Goal: Task Accomplishment & Management: Use online tool/utility

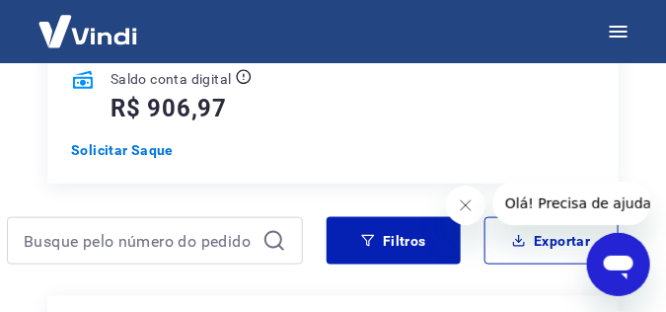
scroll to position [296, 0]
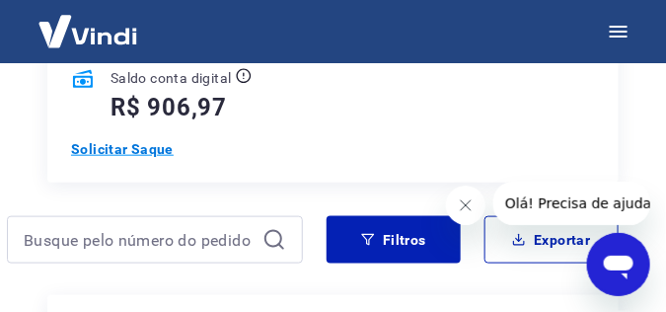
click at [129, 154] on p "Solicitar Saque" at bounding box center [161, 149] width 181 height 20
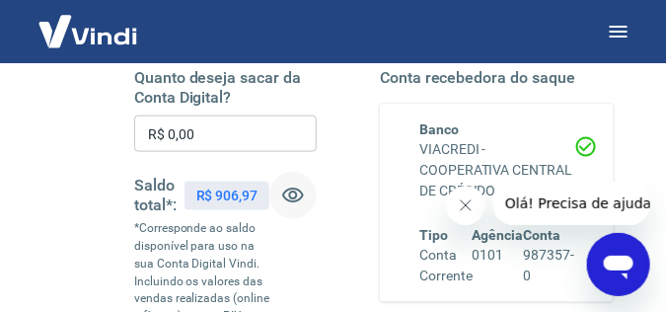
scroll to position [345, 0]
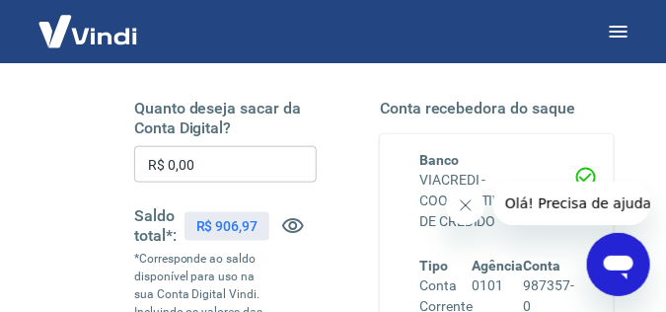
click at [451, 210] on button "Fechar mensagem da empresa" at bounding box center [464, 203] width 39 height 39
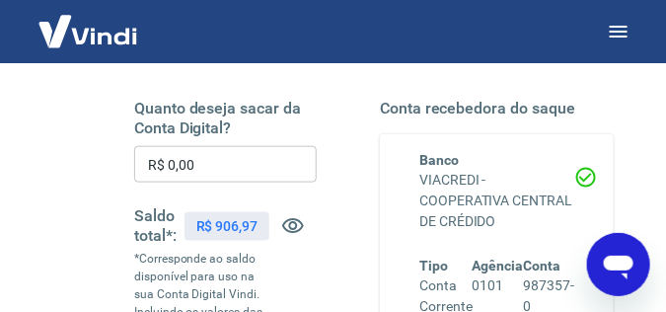
click at [176, 171] on input "R$ 0,00" at bounding box center [225, 164] width 182 height 36
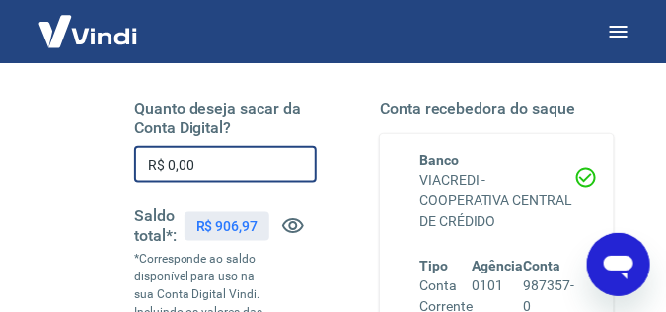
click at [237, 173] on input "R$ 0,00" at bounding box center [225, 164] width 182 height 36
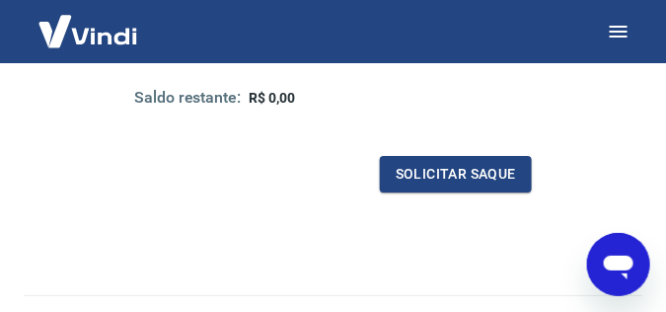
scroll to position [1184, 0]
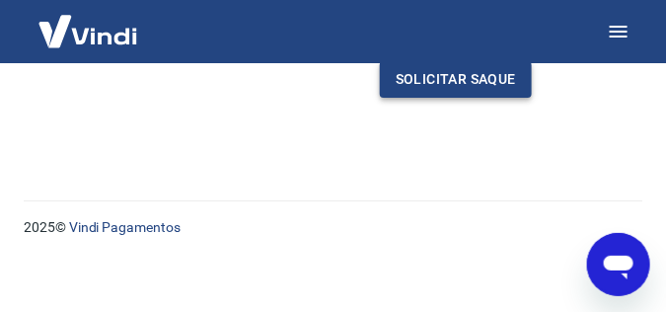
type input "R$ 906,97"
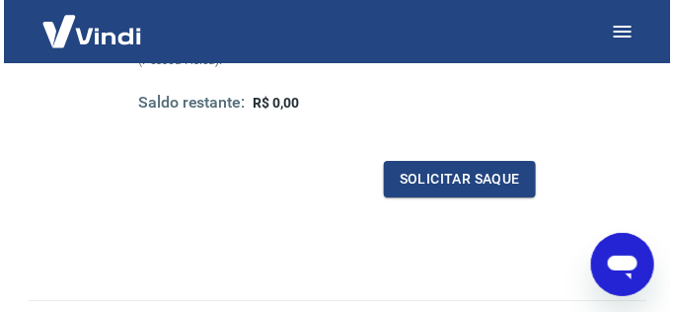
scroll to position [1036, 0]
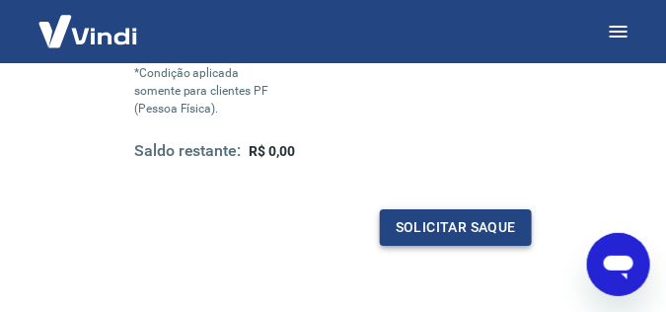
click at [468, 209] on button "Solicitar saque" at bounding box center [456, 227] width 152 height 36
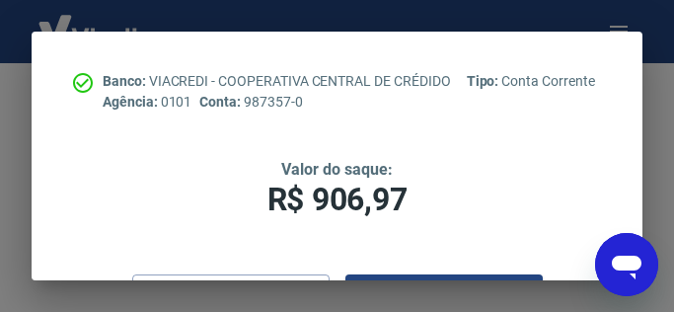
scroll to position [62, 0]
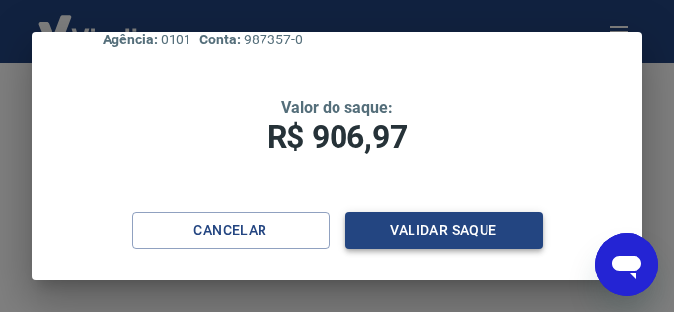
click at [426, 237] on button "Validar saque" at bounding box center [443, 230] width 197 height 36
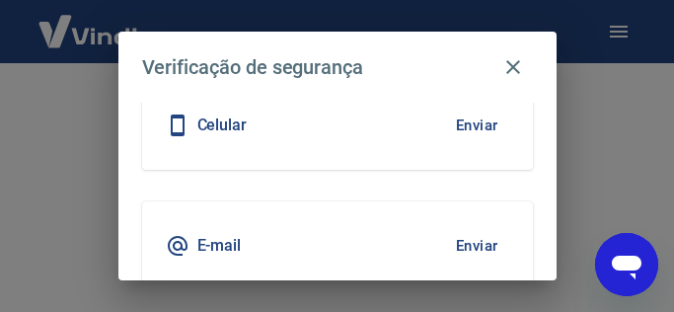
scroll to position [230, 0]
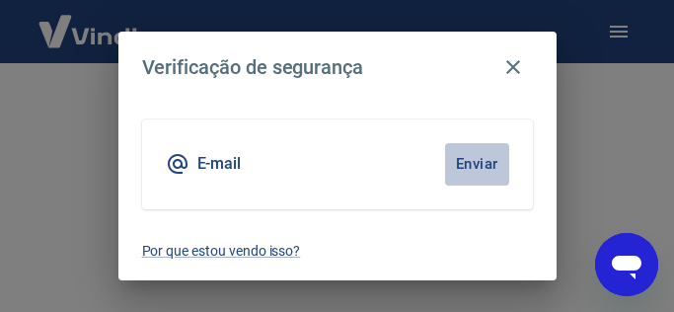
click at [462, 175] on button "Enviar" at bounding box center [477, 163] width 64 height 41
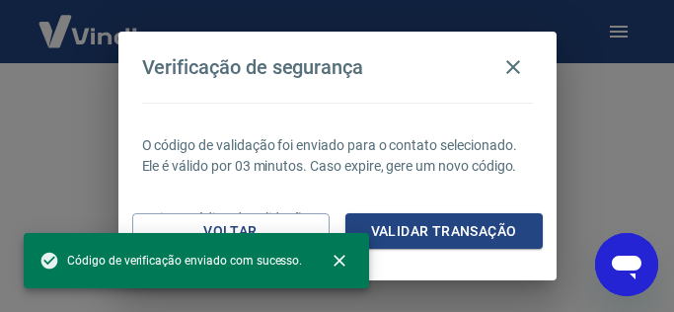
scroll to position [99, 0]
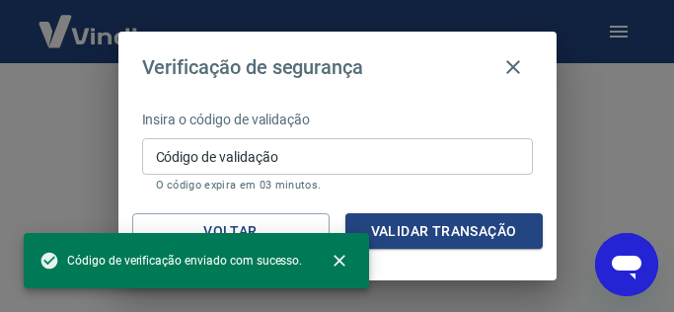
click at [313, 159] on input "Código de validação" at bounding box center [337, 156] width 391 height 36
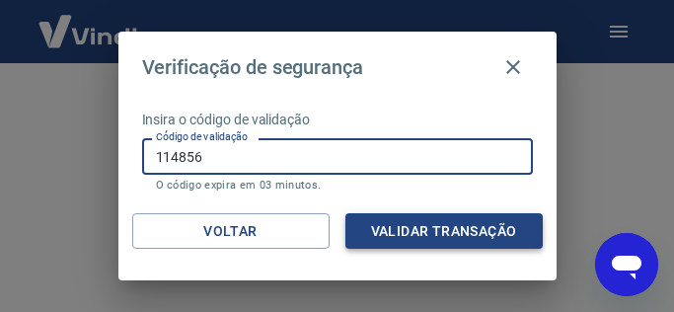
type input "114856"
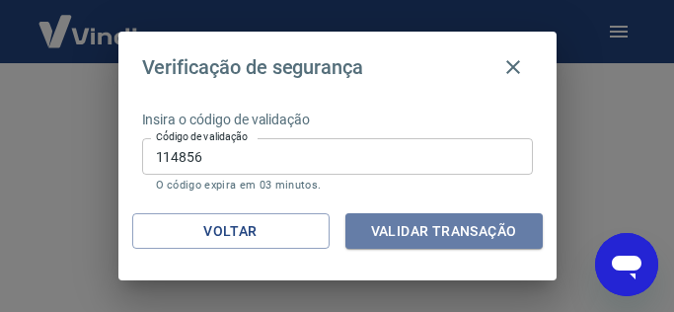
click at [409, 233] on button "Validar transação" at bounding box center [443, 231] width 197 height 36
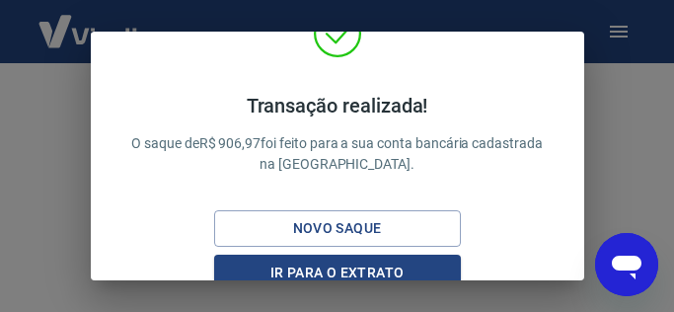
scroll to position [79, 0]
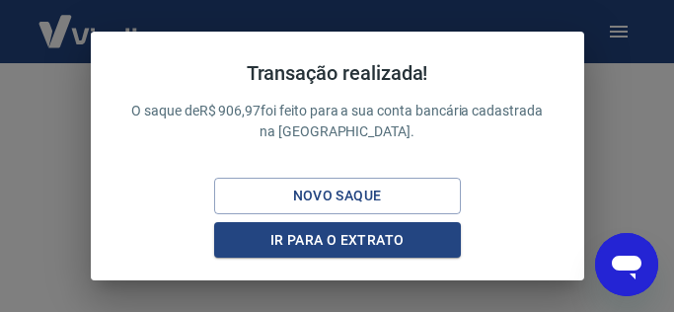
click at [616, 70] on div "Transação realizada! O saque de R$ 906,97 foi feito para a sua conta bancária c…" at bounding box center [337, 156] width 674 height 312
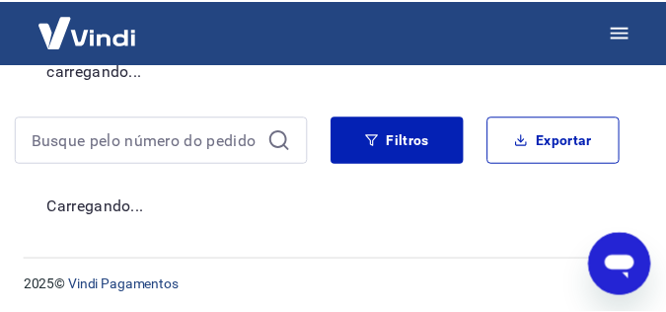
scroll to position [281, 0]
